Goal: Information Seeking & Learning: Learn about a topic

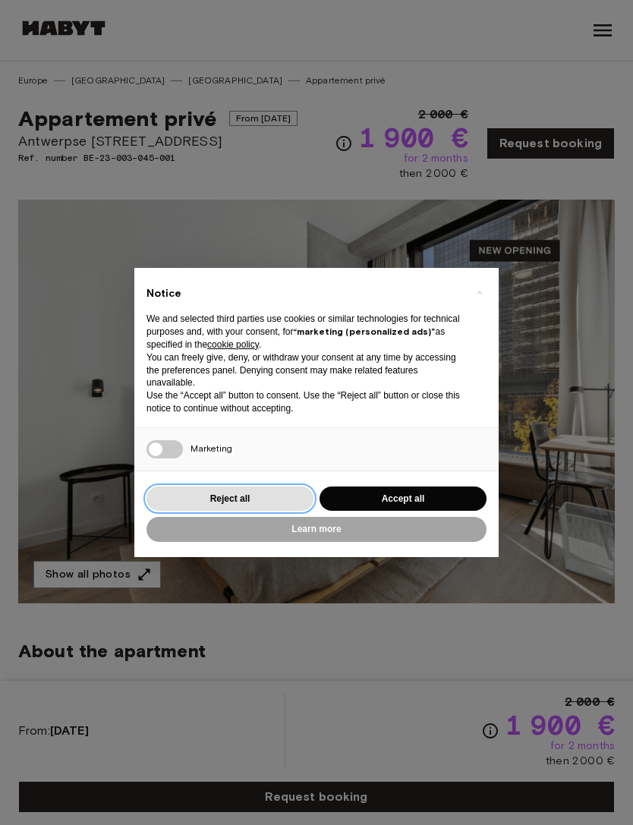
click at [275, 499] on button "Reject all" at bounding box center [229, 498] width 167 height 25
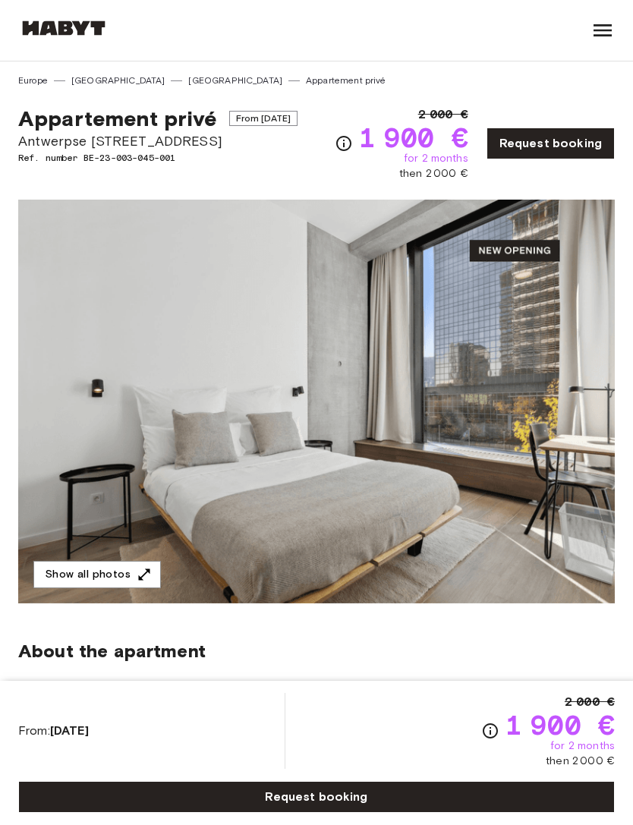
click at [443, 394] on img at bounding box center [316, 402] width 596 height 404
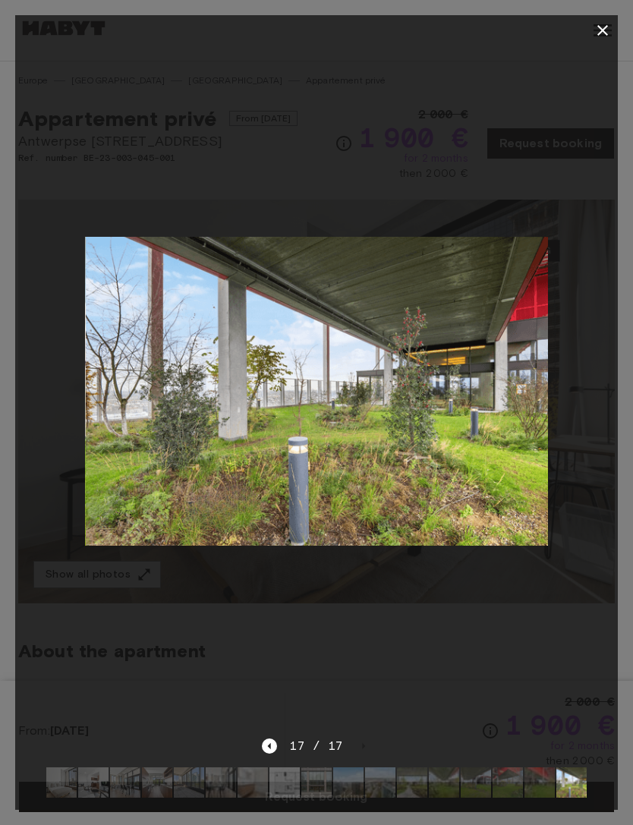
click at [605, 27] on icon "button" at bounding box center [602, 30] width 18 height 18
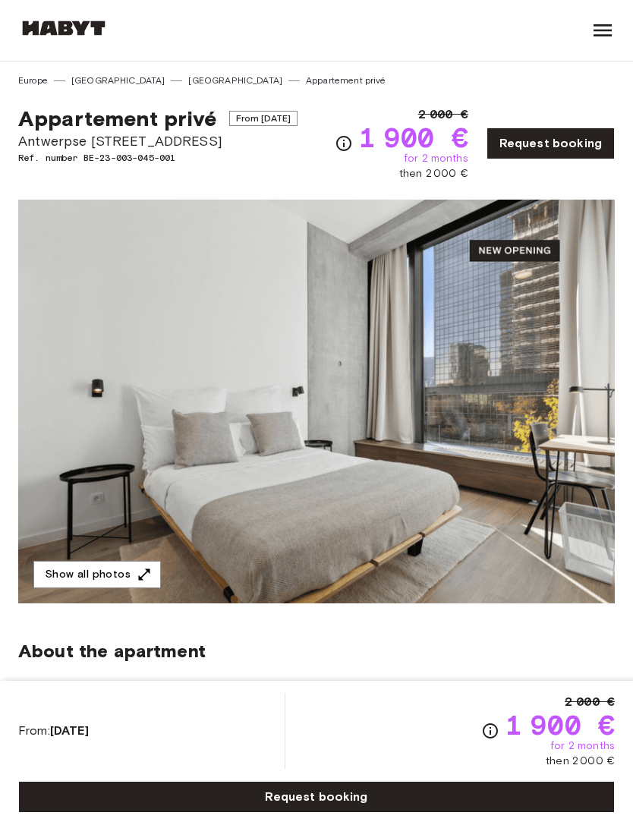
click at [560, 427] on img at bounding box center [316, 402] width 596 height 404
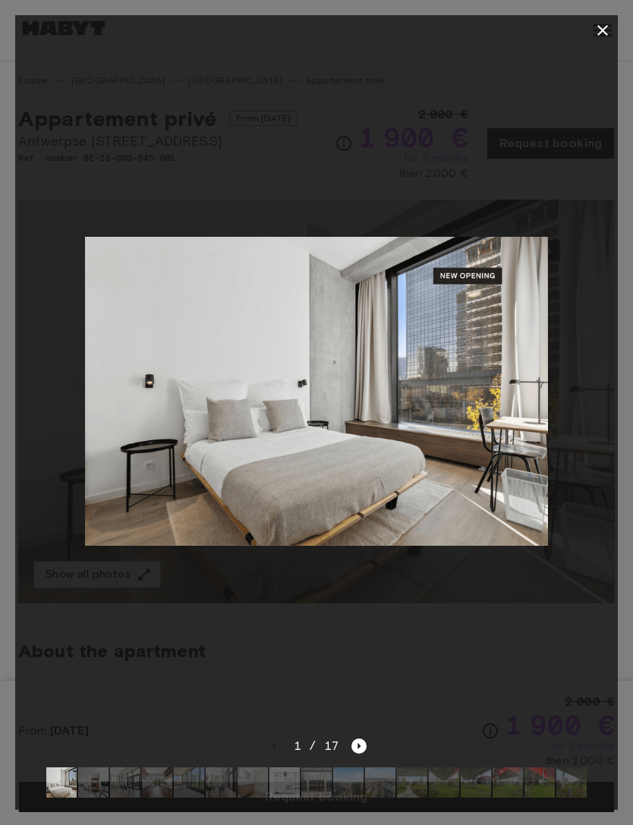
click at [555, 301] on div at bounding box center [316, 391] width 602 height 691
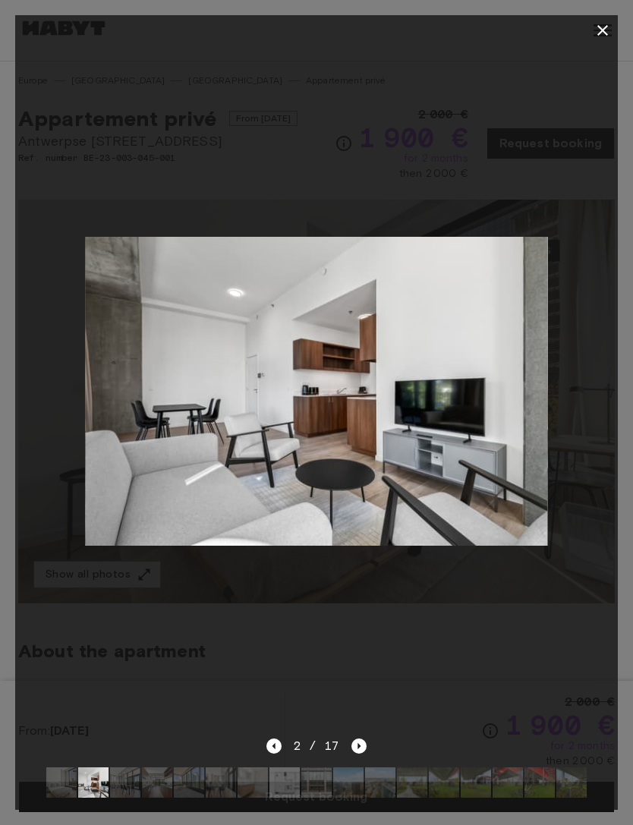
click at [606, 30] on icon "button" at bounding box center [602, 30] width 18 height 18
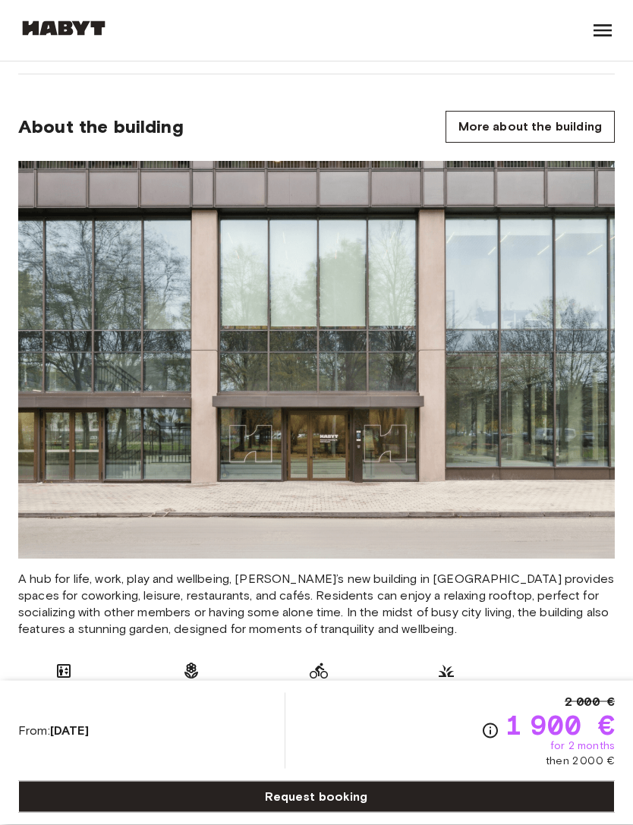
scroll to position [921, 0]
click at [558, 118] on link "More about the building" at bounding box center [529, 127] width 169 height 32
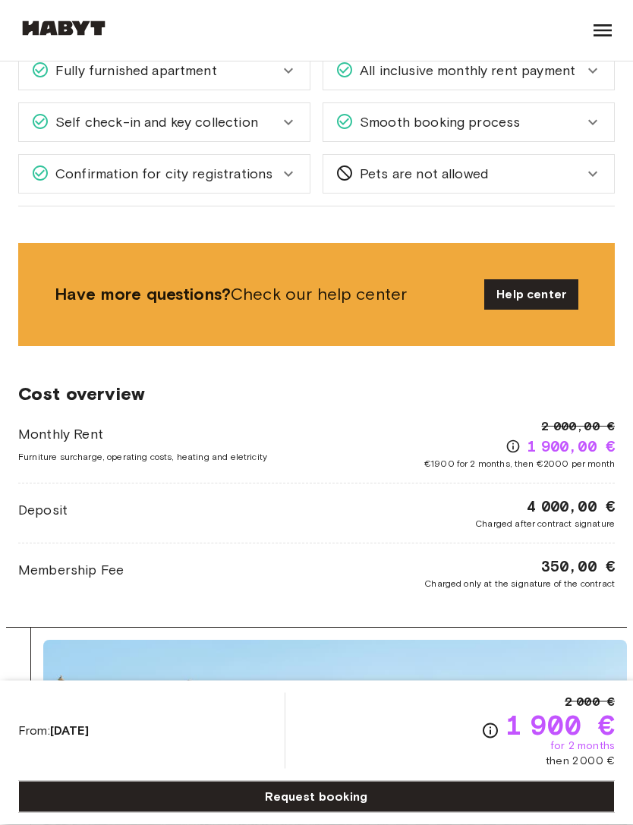
scroll to position [2095, 0]
click at [574, 300] on link "Help center" at bounding box center [531, 294] width 94 height 30
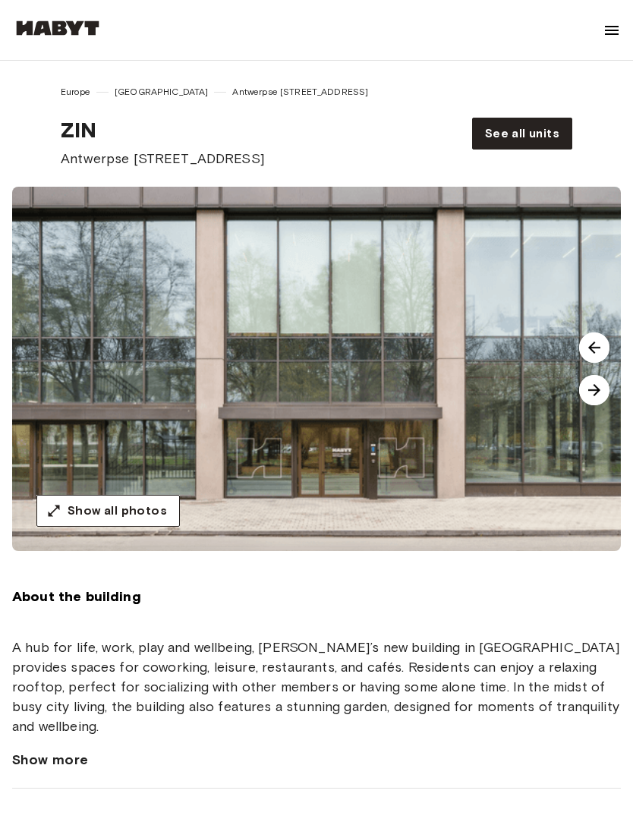
click at [600, 391] on img at bounding box center [594, 390] width 30 height 30
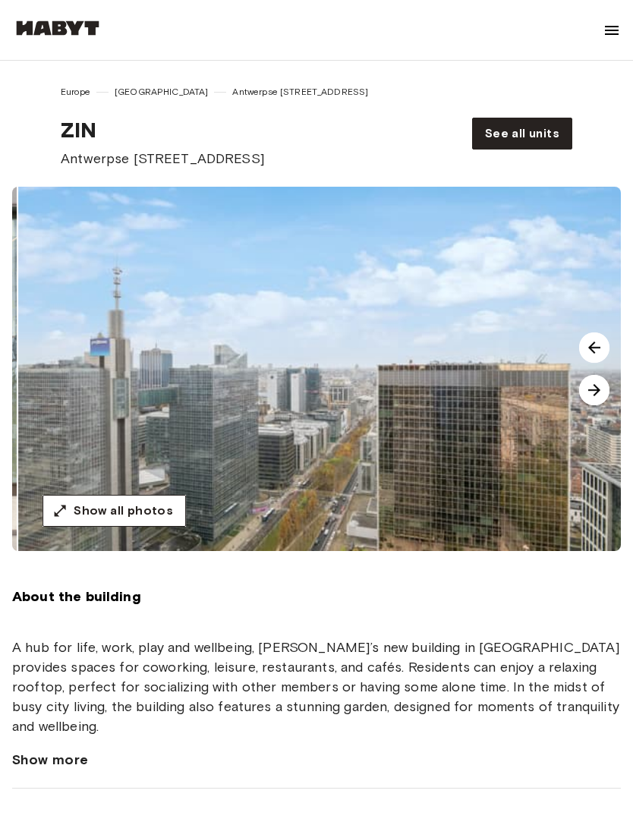
click at [599, 388] on img at bounding box center [594, 390] width 30 height 30
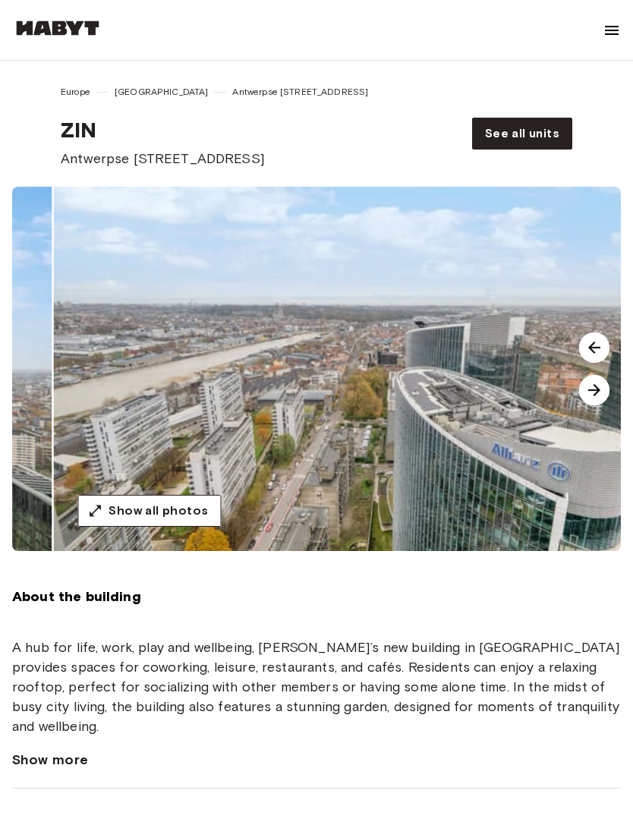
click at [599, 390] on img at bounding box center [594, 390] width 30 height 30
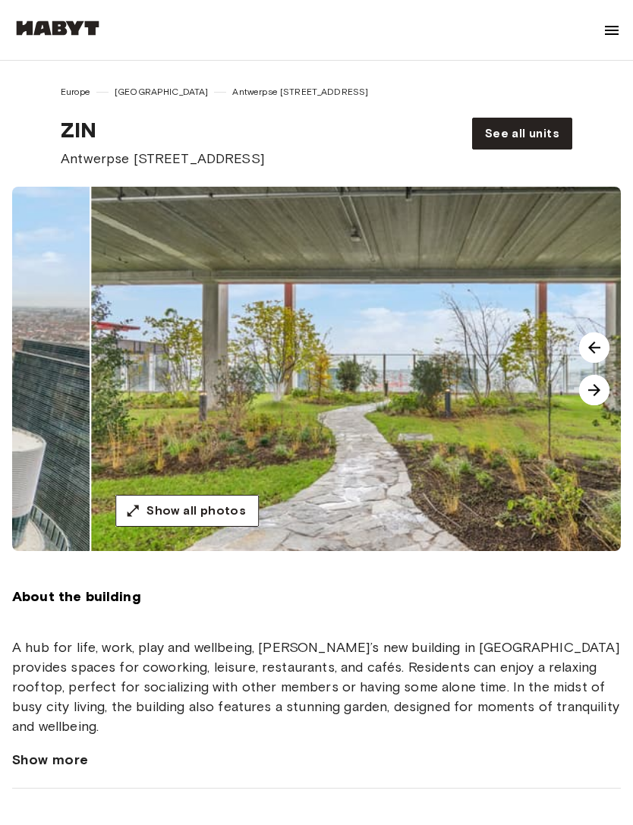
click at [597, 393] on img at bounding box center [594, 390] width 30 height 30
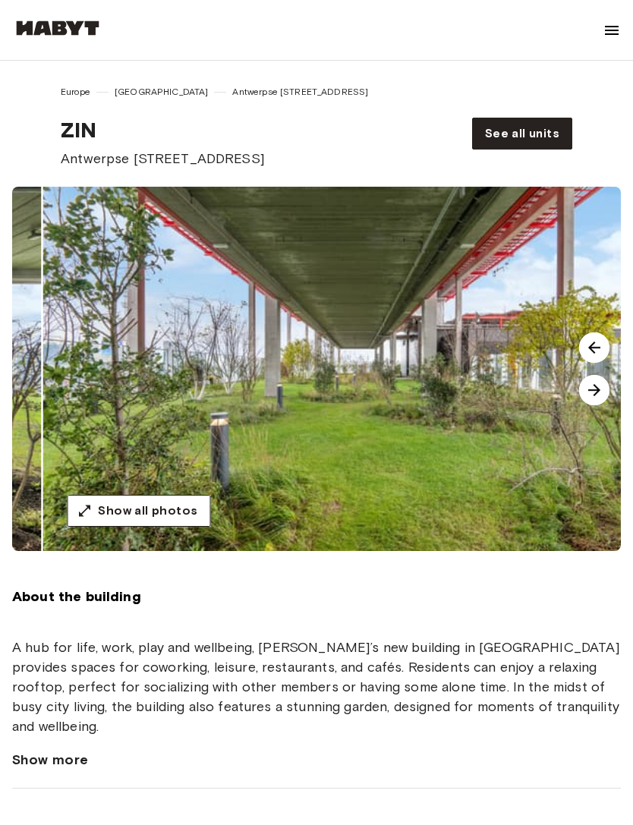
click at [598, 394] on img at bounding box center [594, 390] width 30 height 30
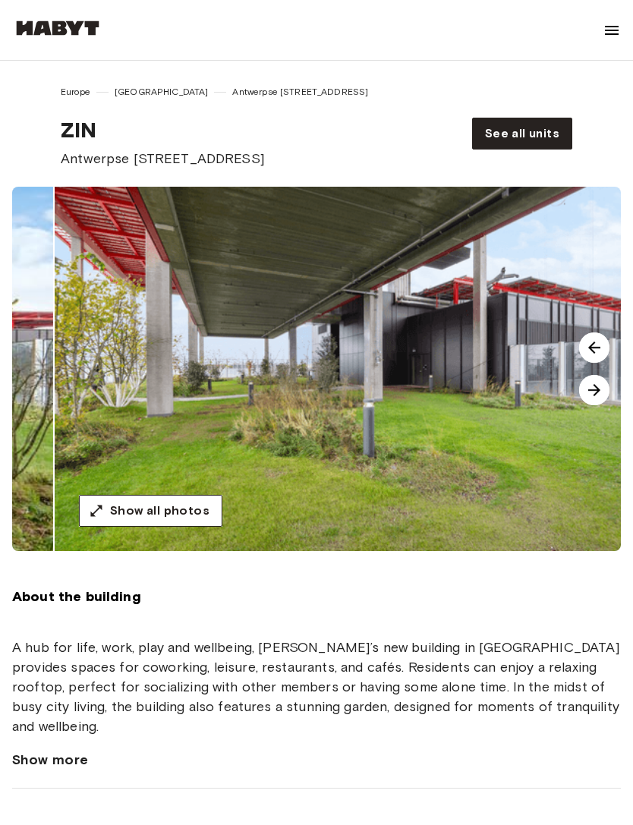
click at [599, 393] on img at bounding box center [594, 390] width 30 height 30
